Goal: Transaction & Acquisition: Book appointment/travel/reservation

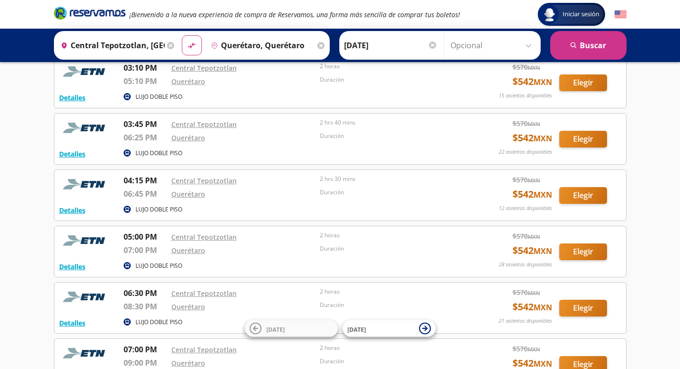
scroll to position [95, 0]
